Goal: Book appointment/travel/reservation

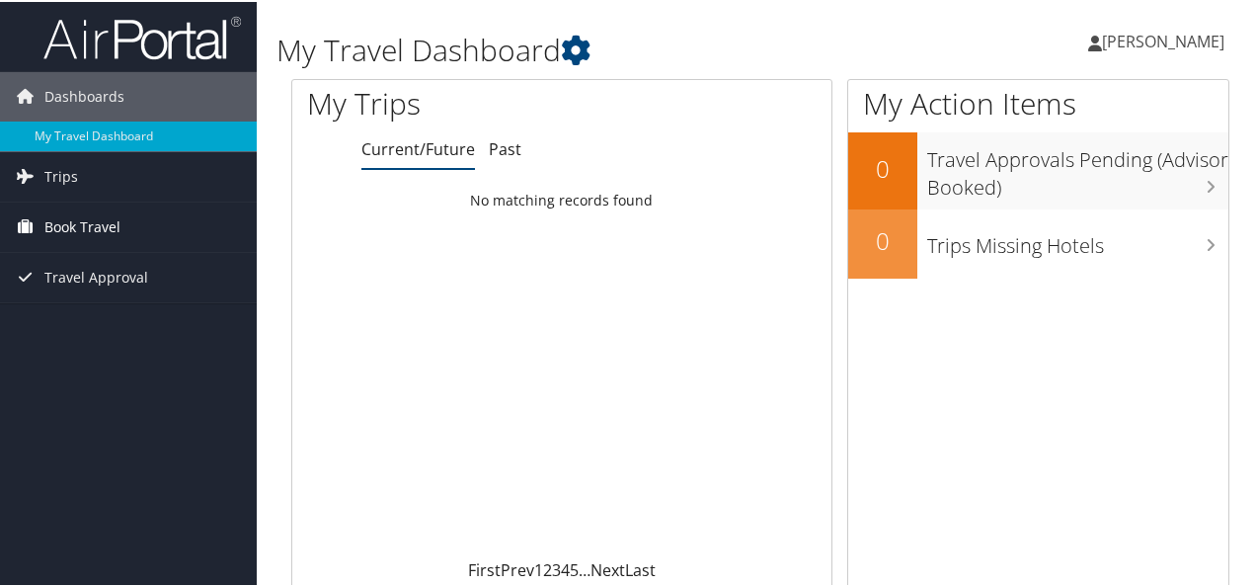
click at [44, 232] on span "Book Travel" at bounding box center [82, 225] width 76 height 49
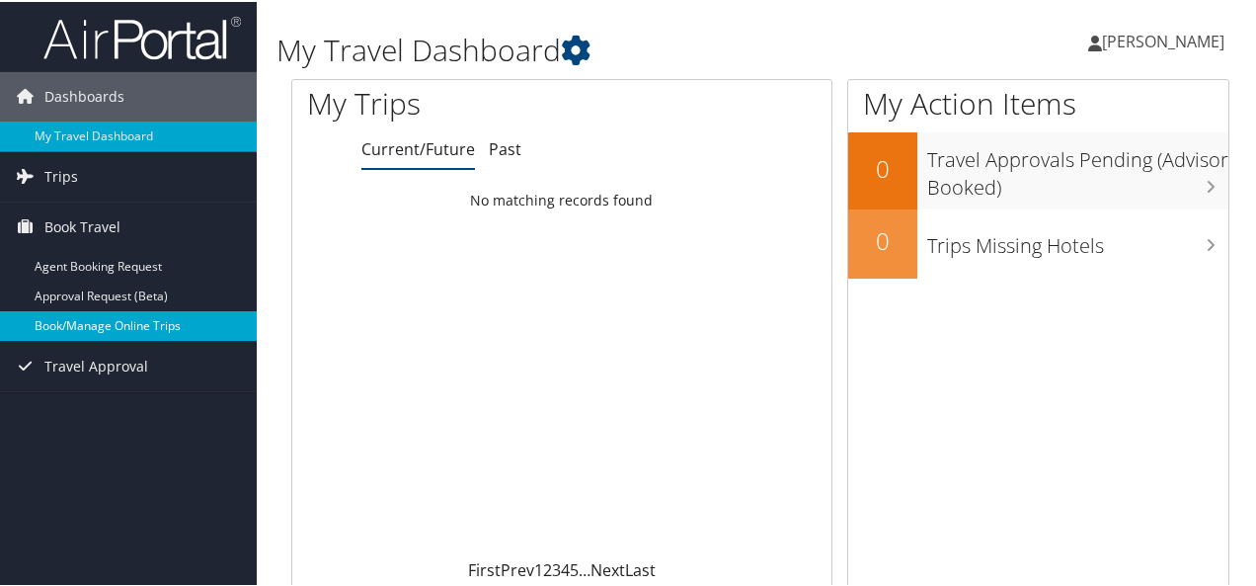
click at [40, 311] on link "Book/Manage Online Trips" at bounding box center [128, 324] width 257 height 30
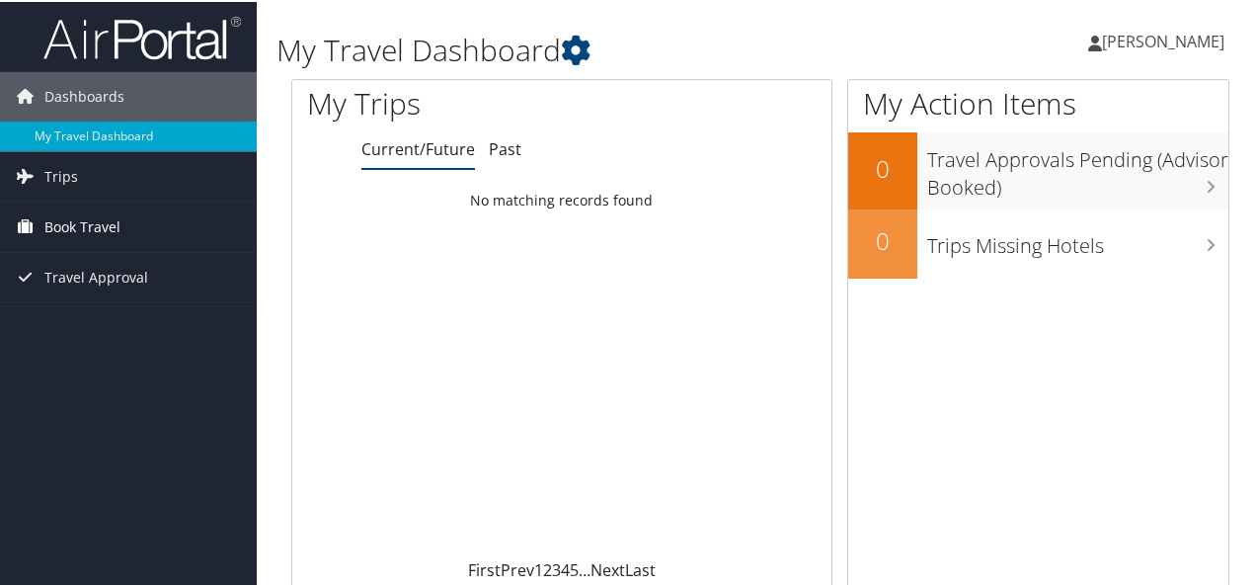
click at [47, 223] on span "Book Travel" at bounding box center [82, 225] width 76 height 49
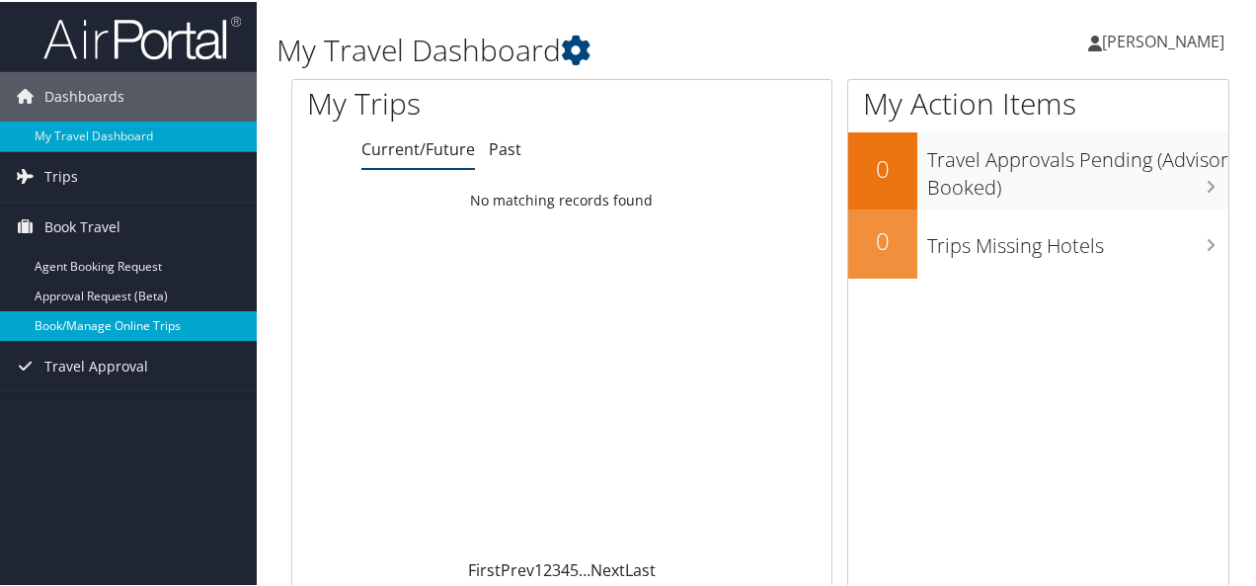
click at [55, 328] on link "Book/Manage Online Trips" at bounding box center [128, 324] width 257 height 30
